Goal: Task Accomplishment & Management: Use online tool/utility

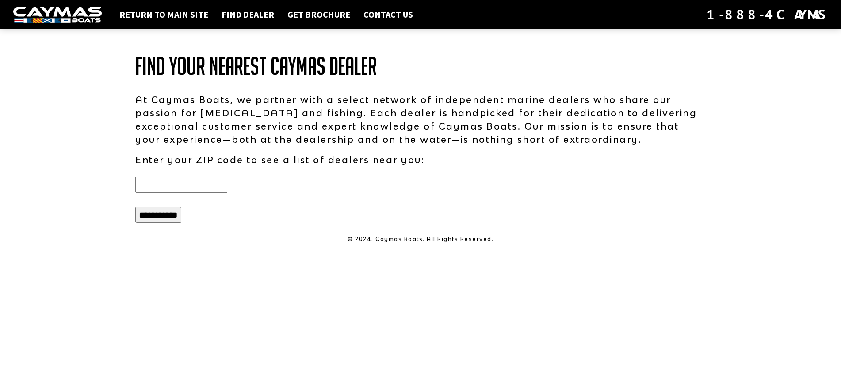
click at [197, 185] on input "text" at bounding box center [181, 185] width 92 height 16
type input "*****"
click at [135, 207] on input "**********" at bounding box center [158, 215] width 46 height 16
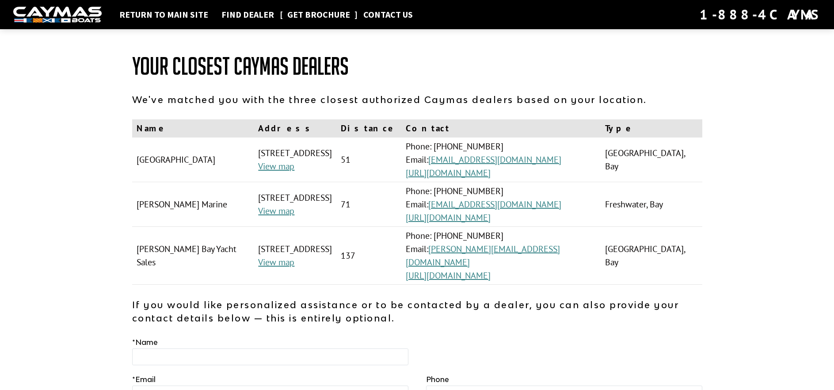
click at [307, 12] on link "Get Brochure" at bounding box center [319, 14] width 72 height 11
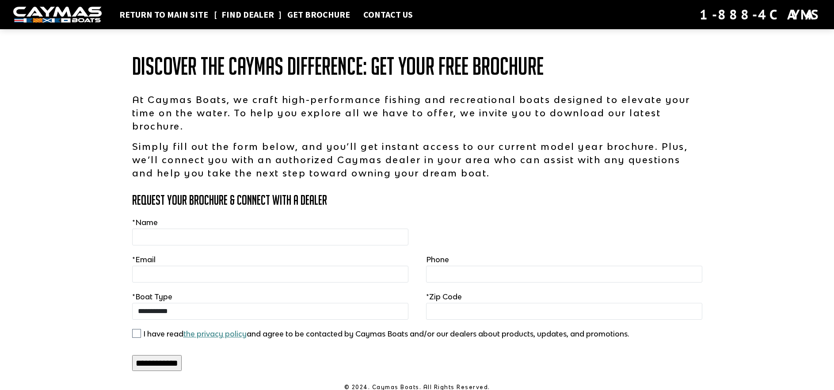
click at [231, 11] on link "Find Dealer" at bounding box center [247, 14] width 61 height 11
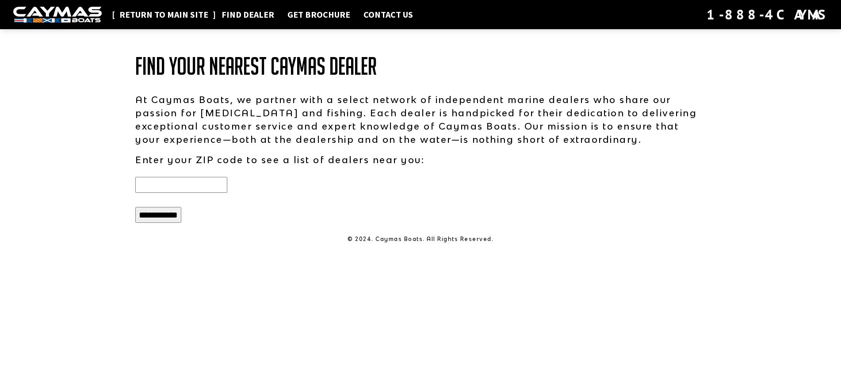
click at [137, 14] on link "Return to main site" at bounding box center [164, 14] width 98 height 11
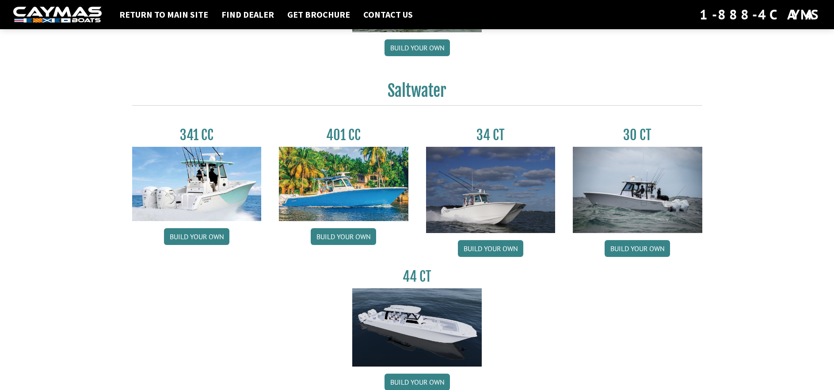
scroll to position [354, 0]
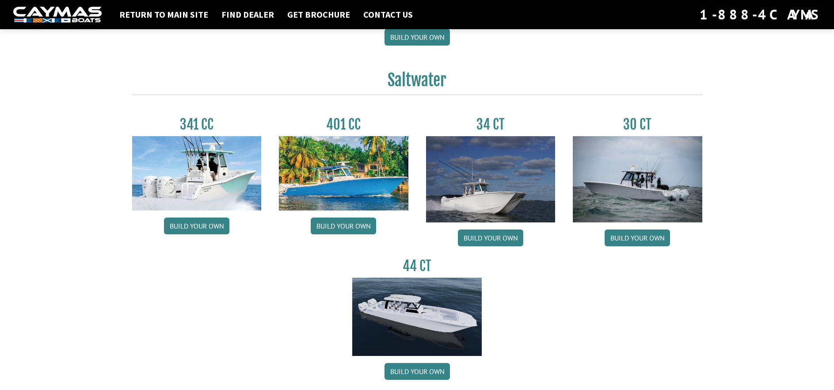
click at [476, 196] on img at bounding box center [491, 179] width 130 height 86
click at [490, 242] on link "Build your own" at bounding box center [490, 237] width 65 height 17
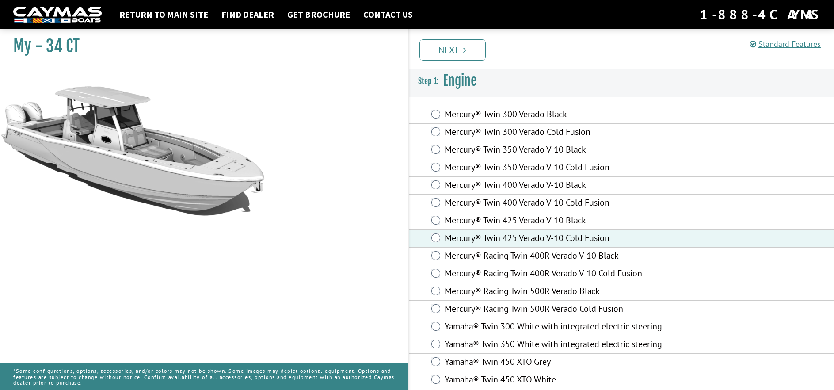
click at [447, 38] on li "Next" at bounding box center [452, 49] width 66 height 23
click at [450, 52] on link "Next" at bounding box center [452, 49] width 66 height 21
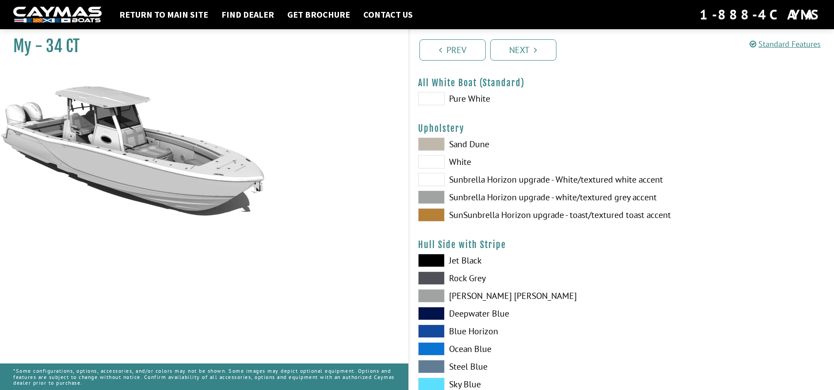
scroll to position [44, 0]
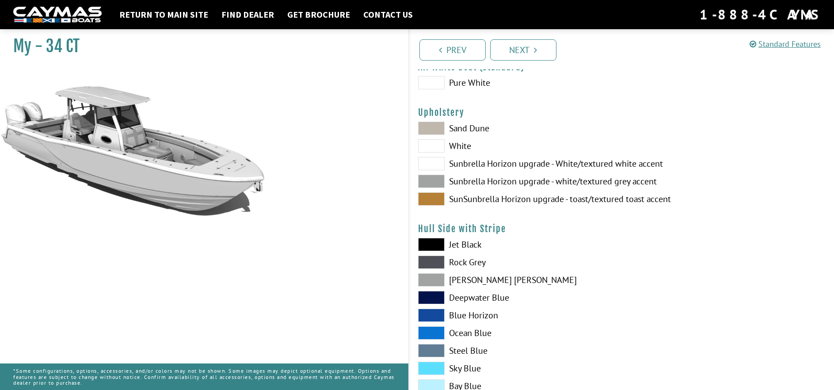
click at [433, 180] on span at bounding box center [431, 181] width 27 height 13
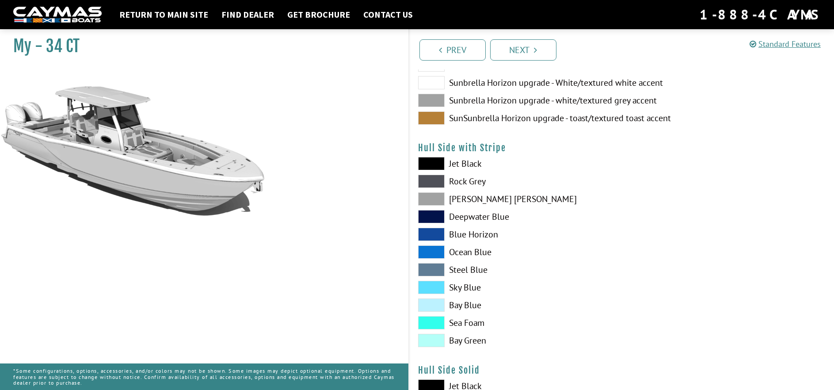
scroll to position [133, 0]
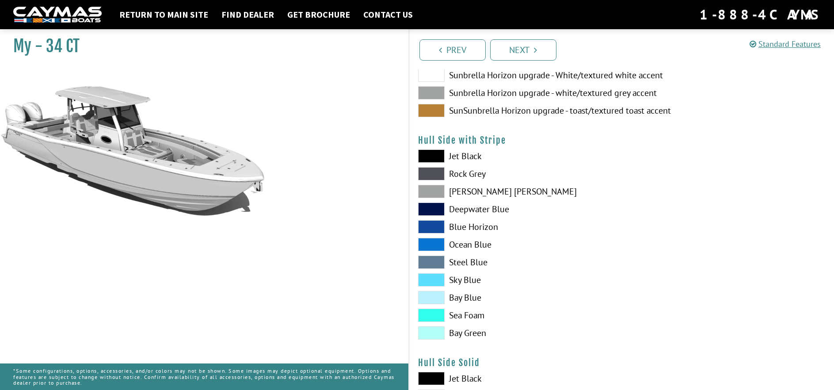
click at [430, 193] on span at bounding box center [431, 191] width 27 height 13
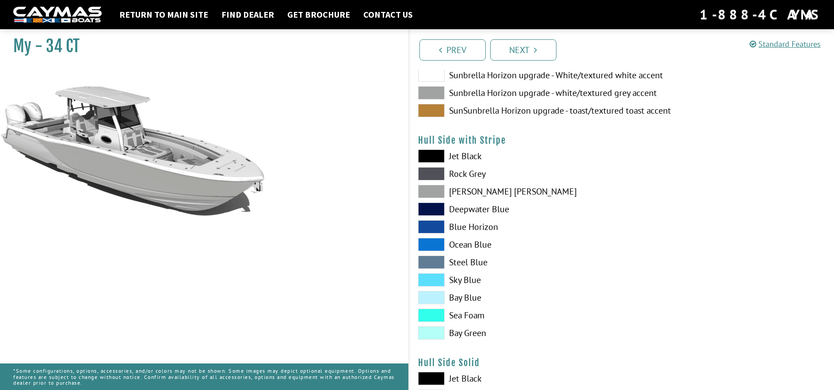
click at [438, 262] on span at bounding box center [431, 261] width 27 height 13
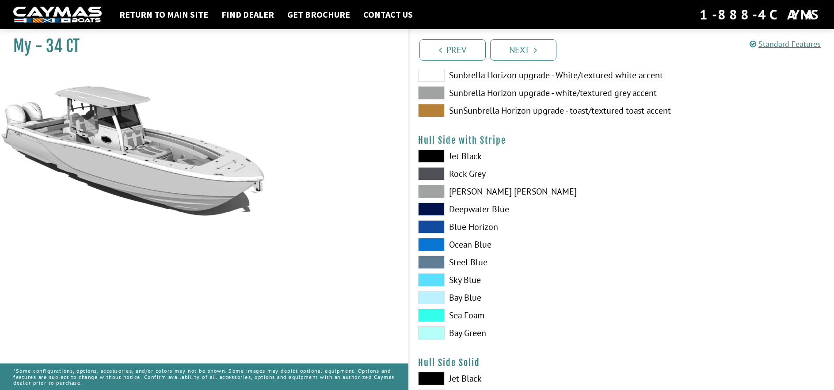
click at [431, 262] on span at bounding box center [431, 261] width 27 height 13
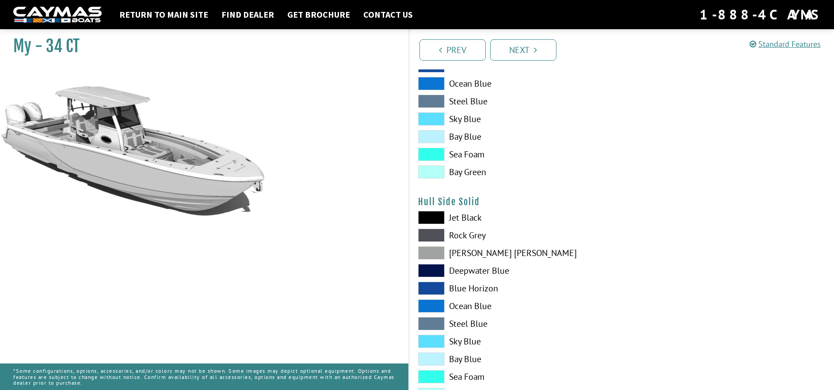
scroll to position [309, 0]
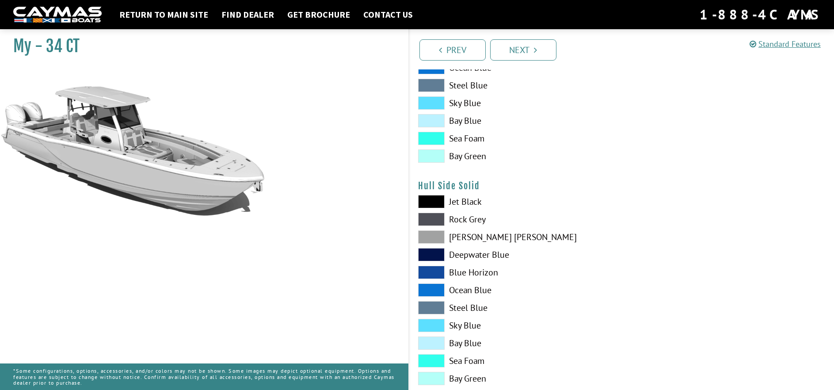
click at [438, 307] on span at bounding box center [431, 307] width 27 height 13
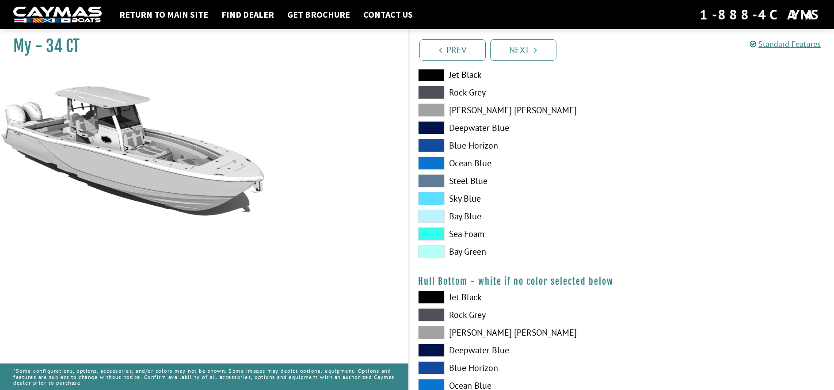
scroll to position [530, 0]
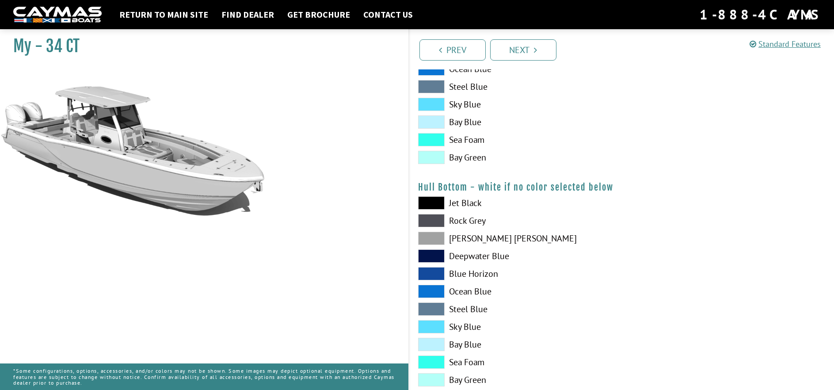
click at [437, 305] on span at bounding box center [431, 308] width 27 height 13
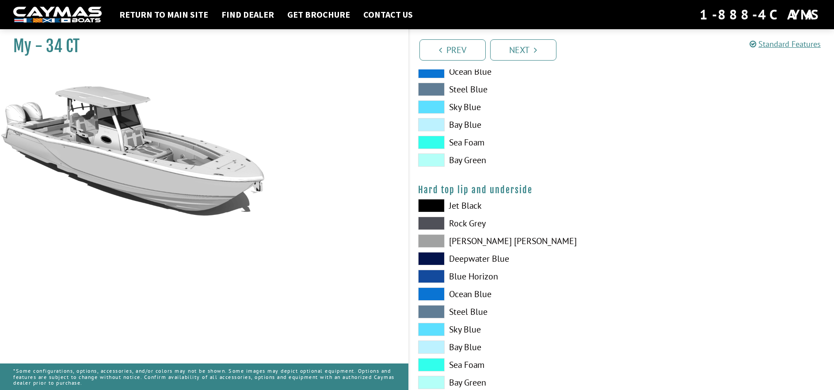
scroll to position [751, 0]
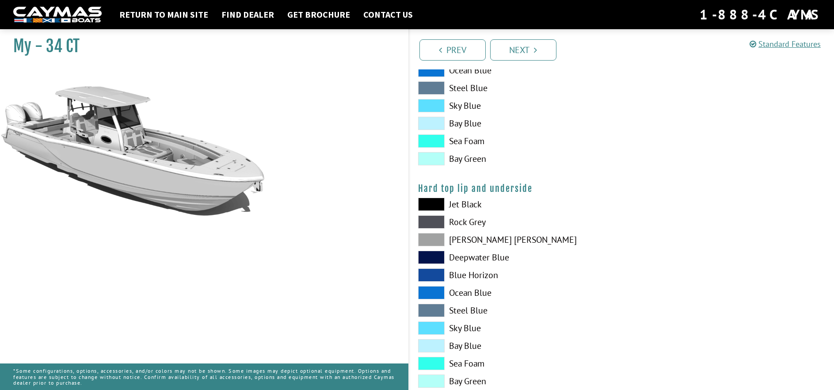
click at [438, 308] on span at bounding box center [431, 310] width 27 height 13
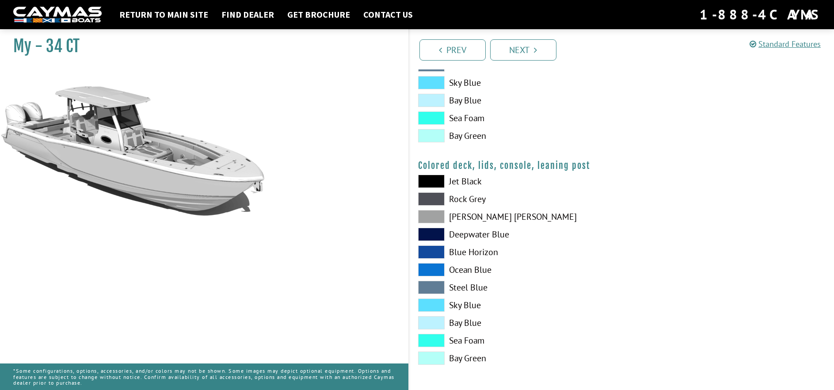
scroll to position [997, 0]
click at [534, 54] on link "Next" at bounding box center [523, 49] width 66 height 21
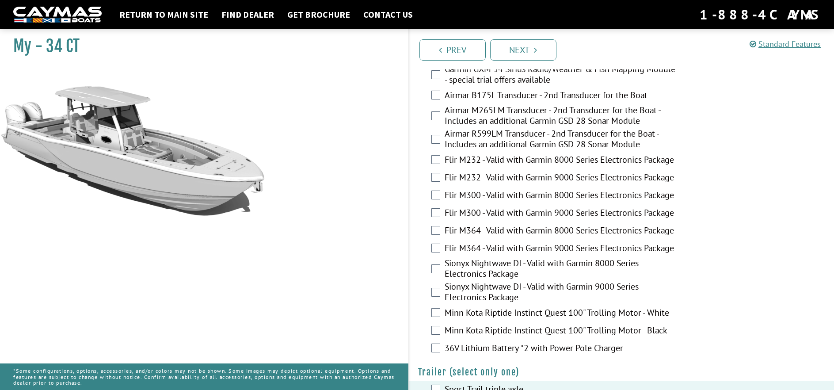
scroll to position [1552, 0]
click at [510, 53] on link "Next" at bounding box center [523, 49] width 66 height 21
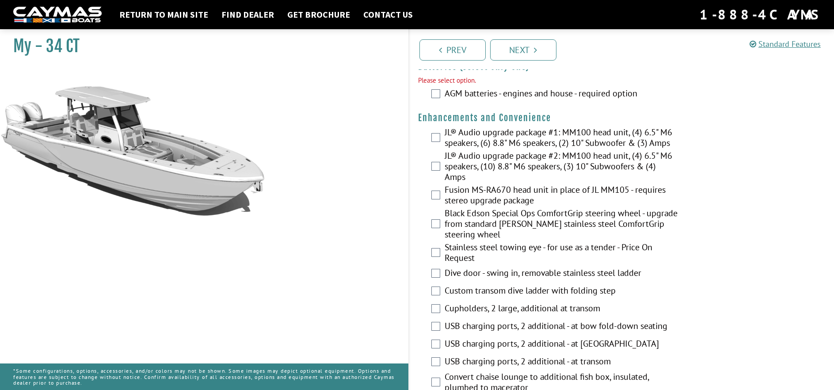
scroll to position [278, 0]
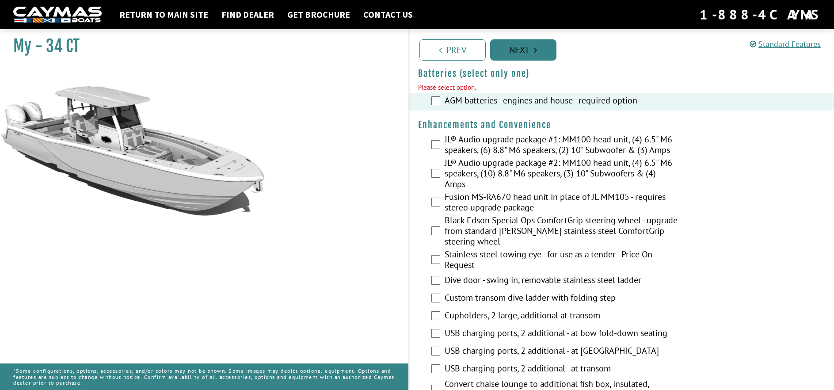
click at [538, 53] on link "Next" at bounding box center [523, 49] width 66 height 21
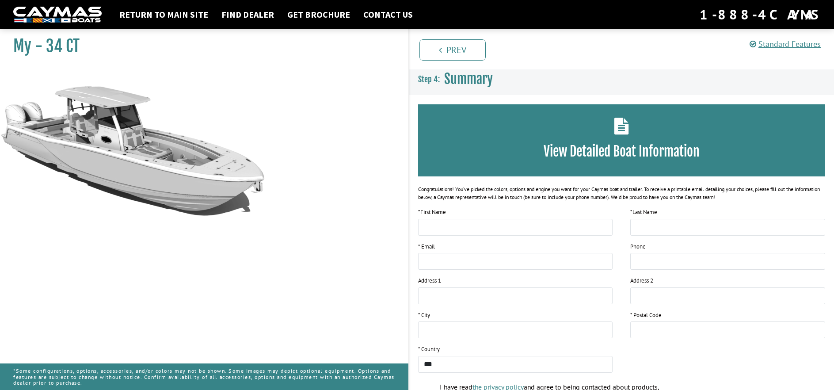
scroll to position [0, 0]
